Goal: Task Accomplishment & Management: Use online tool/utility

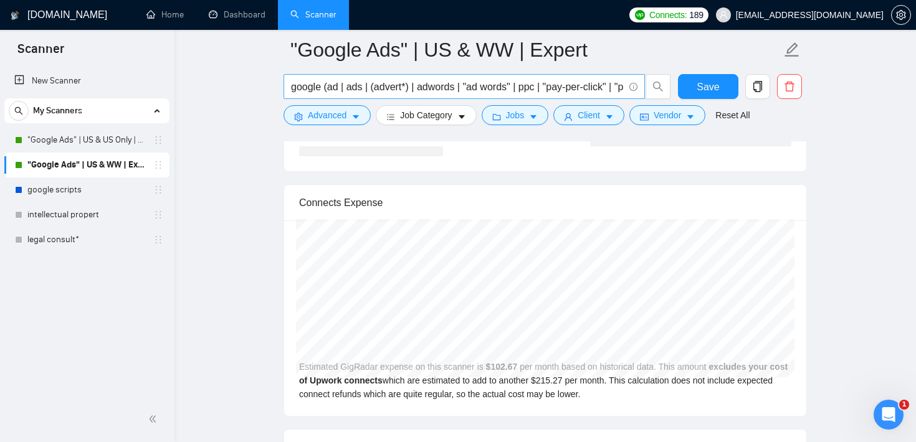
scroll to position [466, 0]
click at [158, 20] on link "Home" at bounding box center [164, 14] width 37 height 11
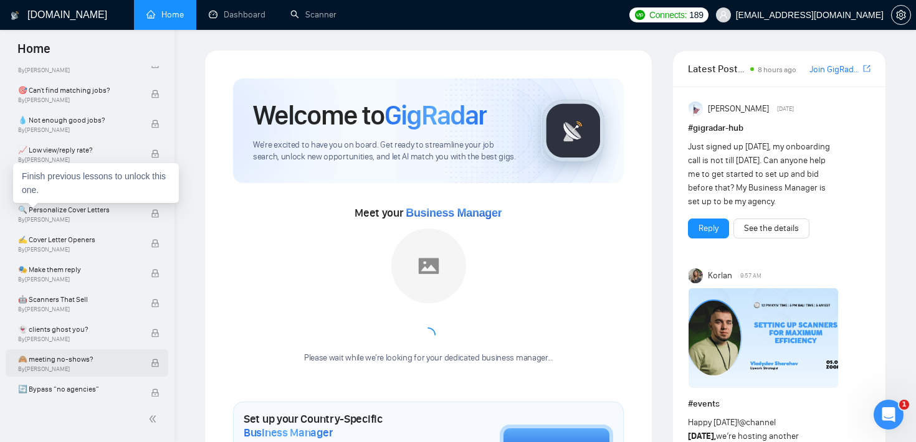
scroll to position [649, 0]
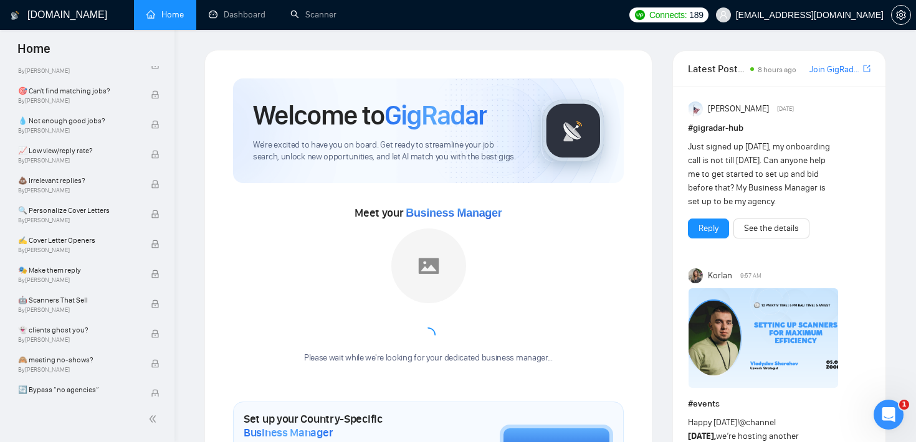
click at [393, 28] on ul "Home Dashboard Scanner" at bounding box center [377, 15] width 494 height 30
click at [327, 20] on link "Scanner" at bounding box center [313, 14] width 46 height 11
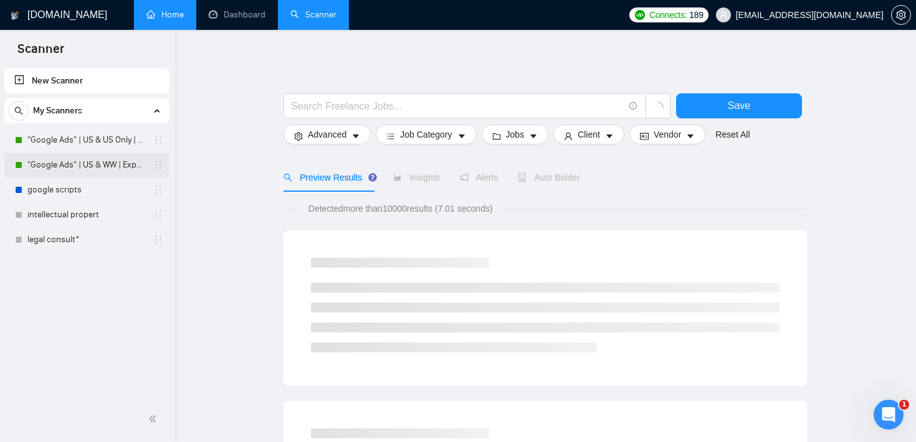
click at [133, 164] on link ""Google Ads" | US & WW | Expert" at bounding box center [86, 165] width 118 height 25
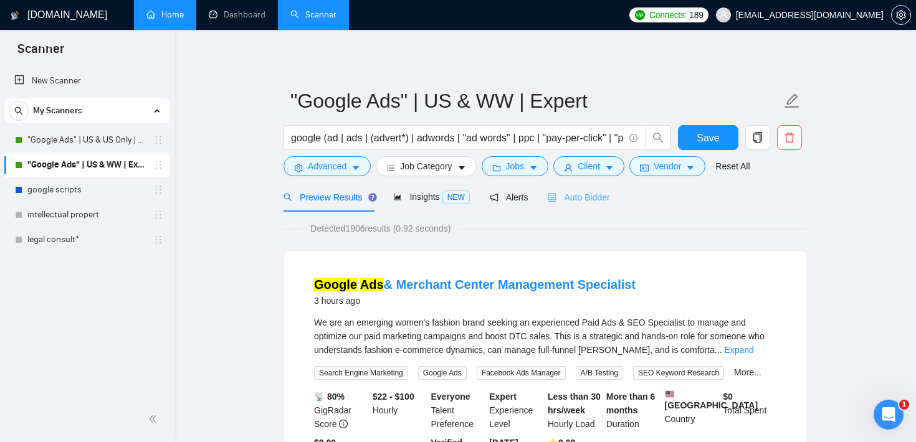
click at [568, 188] on div "Auto Bidder" at bounding box center [579, 197] width 62 height 29
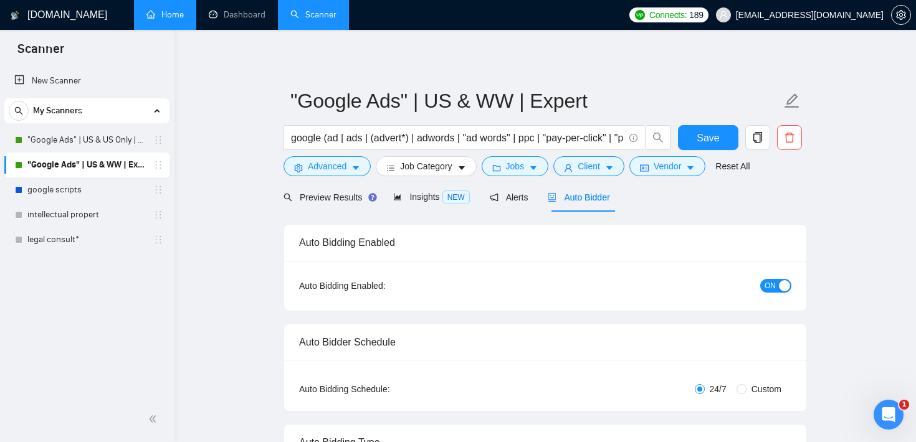
checkbox input "true"
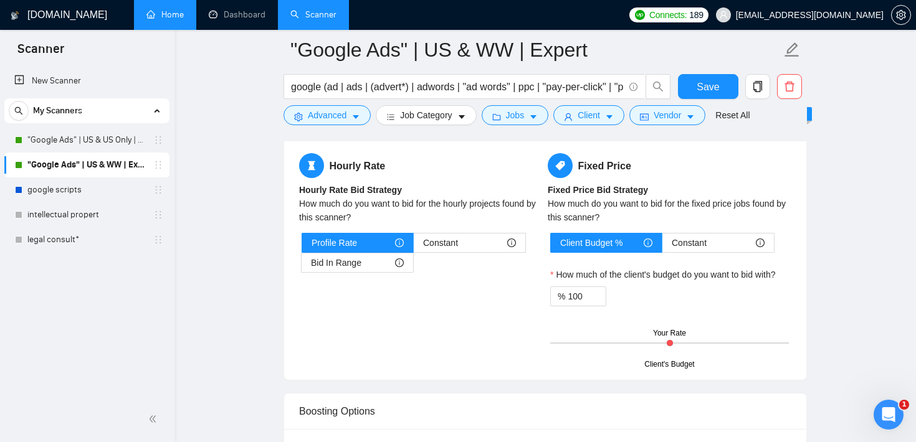
scroll to position [1978, 0]
click at [435, 238] on span "Constant" at bounding box center [440, 243] width 35 height 19
click at [414, 247] on input "Constant" at bounding box center [414, 247] width 0 height 0
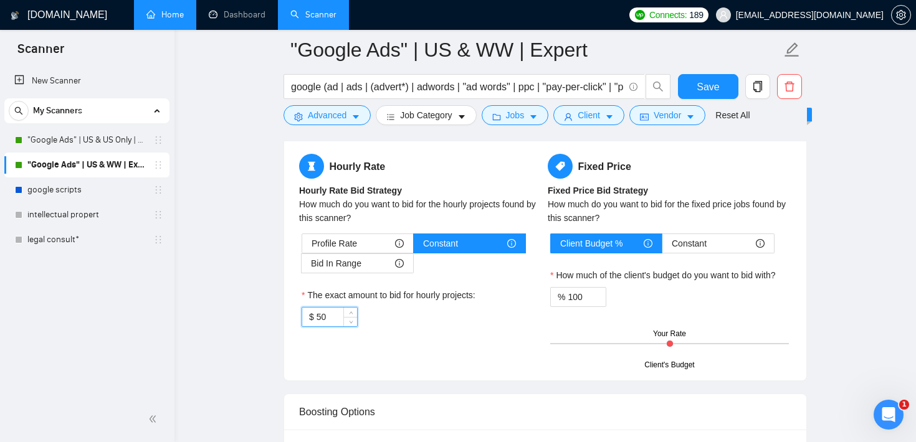
click at [336, 315] on input "50" at bounding box center [337, 317] width 41 height 19
type input "5"
type input "70"
click at [146, 20] on link "Home" at bounding box center [164, 14] width 37 height 11
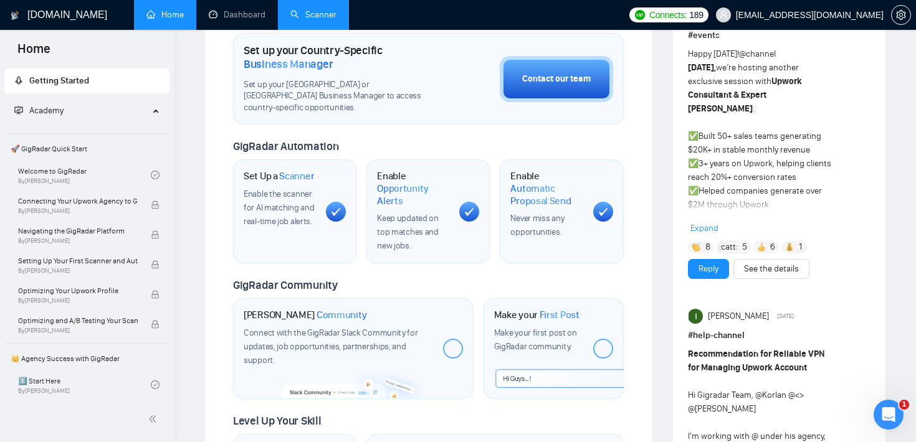
scroll to position [368, 0]
click at [316, 19] on link "Scanner" at bounding box center [313, 14] width 46 height 11
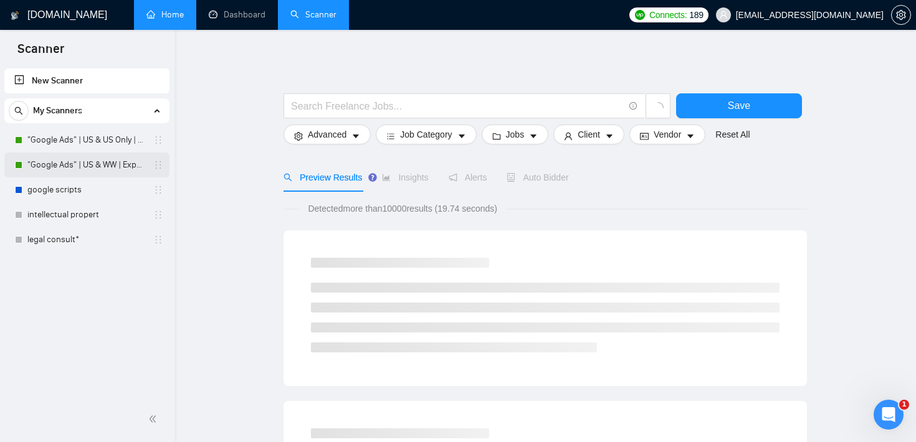
click at [117, 165] on link ""Google Ads" | US & WW | Expert" at bounding box center [86, 165] width 118 height 25
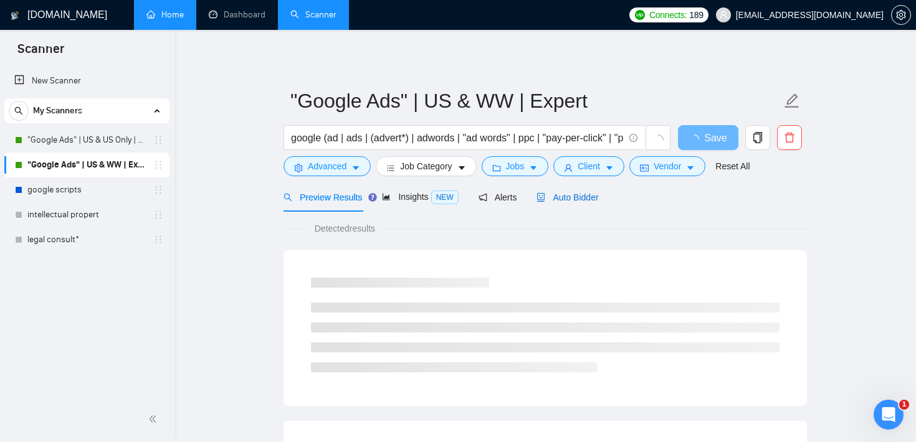
click at [572, 203] on div "Auto Bidder" at bounding box center [568, 198] width 62 height 14
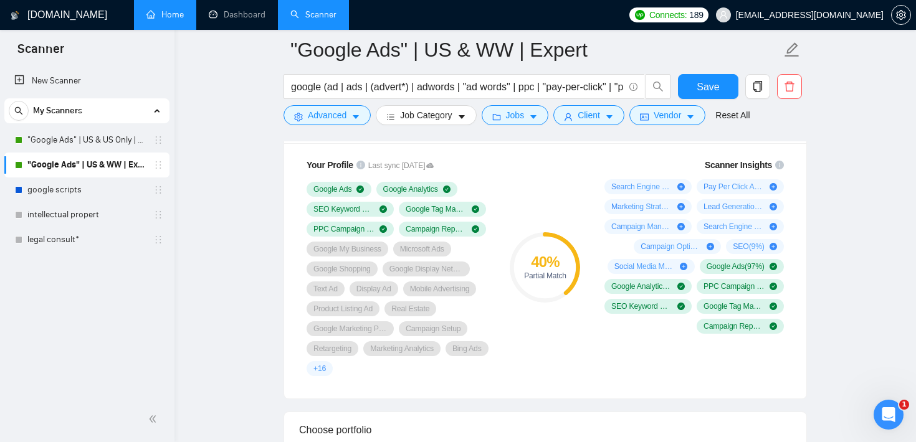
scroll to position [844, 0]
drag, startPoint x: 525, startPoint y: 261, endPoint x: 572, endPoint y: 276, distance: 49.7
click at [572, 276] on div "40 % Partial Match" at bounding box center [545, 268] width 70 height 25
click at [566, 232] on div "40 % Partial Match" at bounding box center [544, 268] width 83 height 233
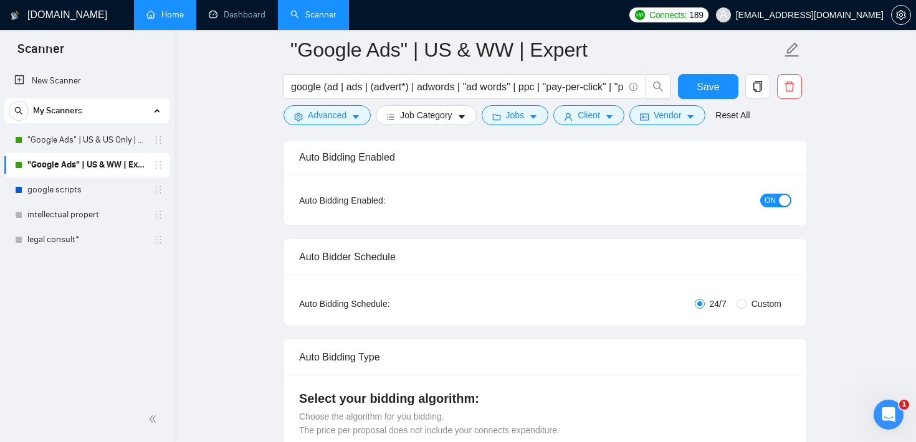
scroll to position [0, 0]
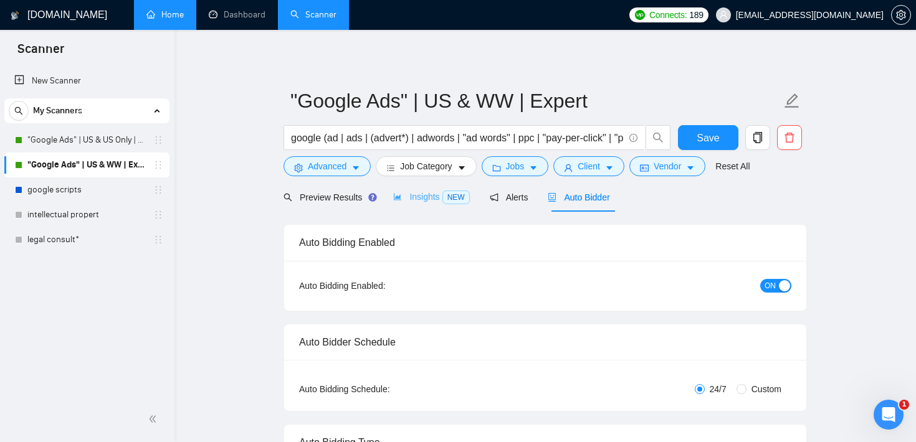
click at [439, 211] on div "Insights NEW" at bounding box center [431, 197] width 76 height 29
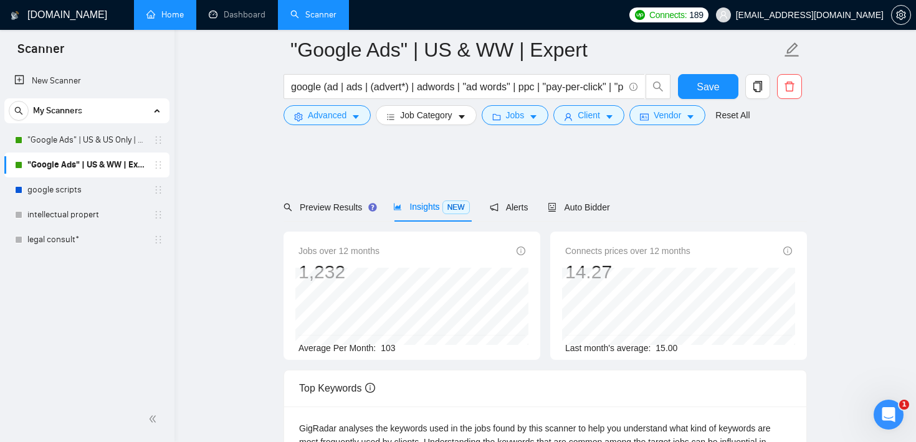
scroll to position [256, 0]
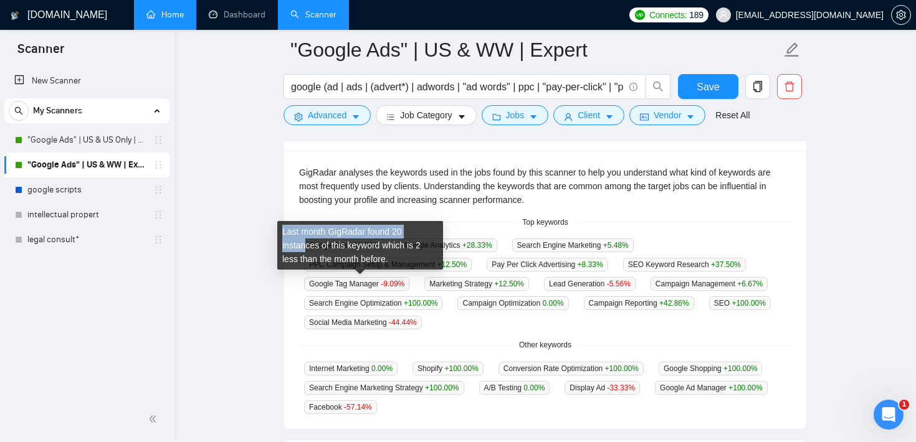
drag, startPoint x: 543, startPoint y: 413, endPoint x: 307, endPoint y: 243, distance: 291.1
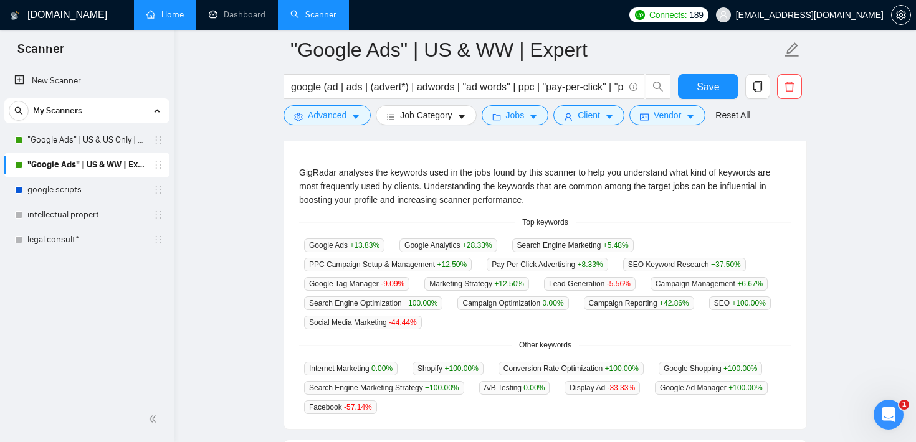
click at [237, 201] on main ""Google Ads" | US & WW | Expert google (ad | ads | (advert*) | adwords | "ad wo…" at bounding box center [545, 236] width 702 height 884
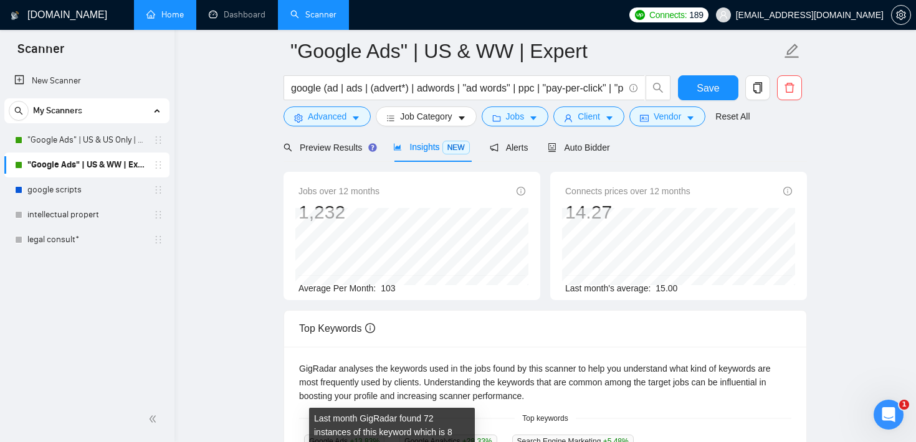
scroll to position [0, 0]
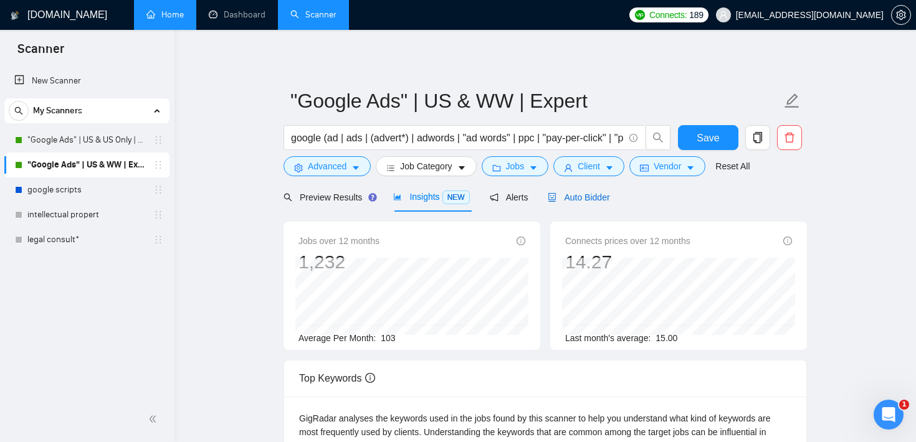
click at [565, 194] on span "Auto Bidder" at bounding box center [579, 198] width 62 height 10
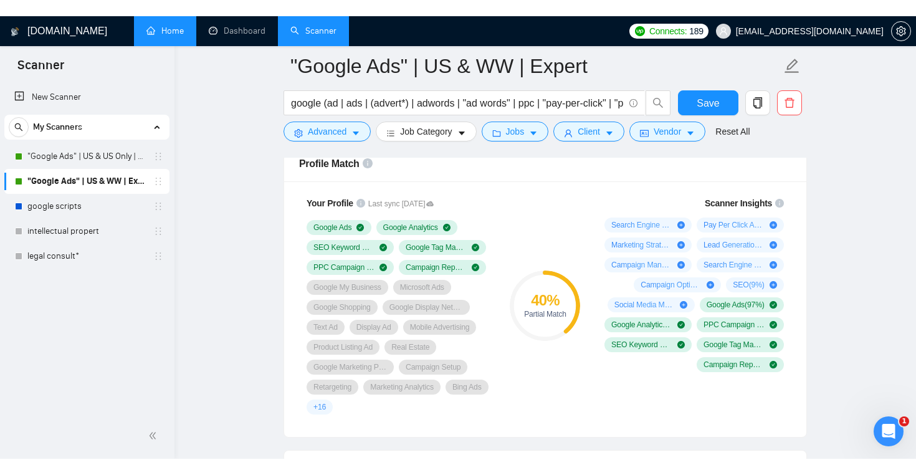
scroll to position [816, 0]
